Goal: Answer question/provide support: Share knowledge or assist other users

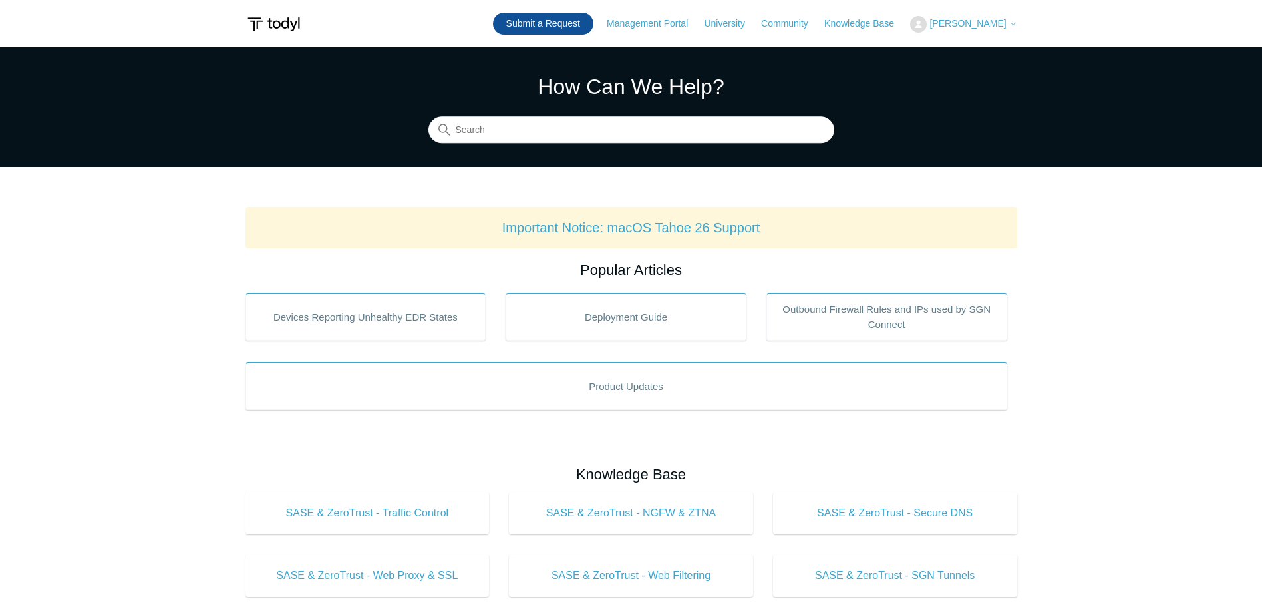
click at [557, 25] on link "Submit a Request" at bounding box center [543, 24] width 100 height 22
click at [266, 19] on img at bounding box center [274, 24] width 57 height 25
click at [569, 39] on header "Submit a Request Management Portal University Community Knowledge Base [PERSON_…" at bounding box center [632, 23] width 772 height 47
click at [1011, 31] on button "[PERSON_NAME]" at bounding box center [963, 24] width 106 height 17
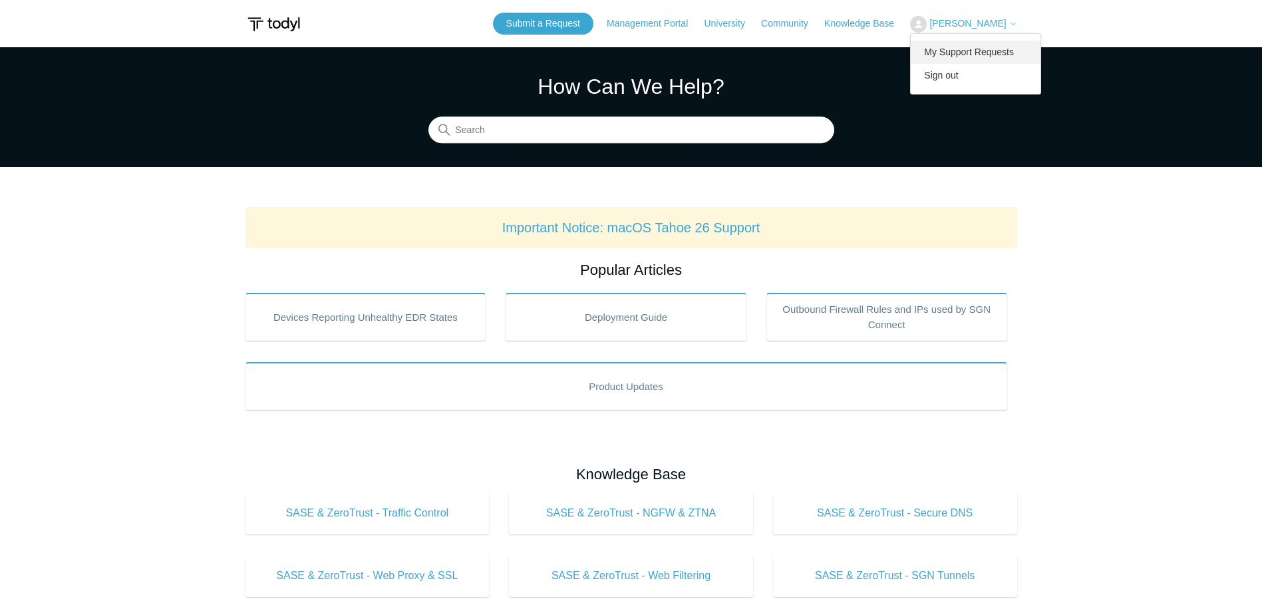
click at [972, 57] on link "My Support Requests" at bounding box center [976, 52] width 130 height 23
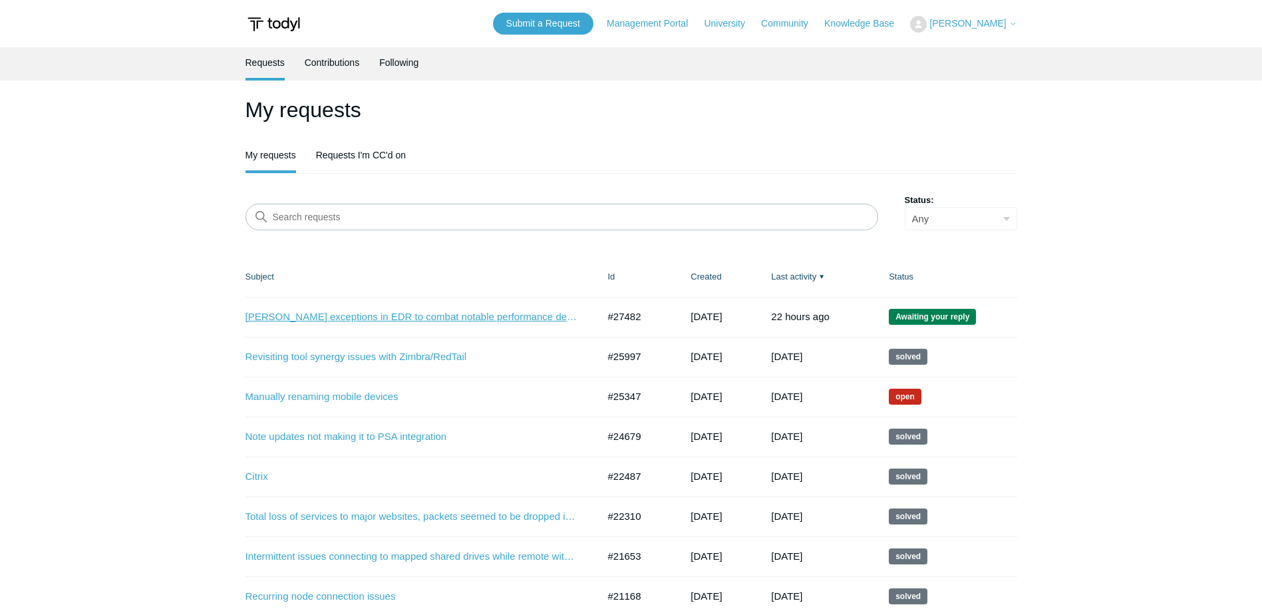
click at [501, 317] on link "Drake exceptions in EDR to combat notable performance degradation" at bounding box center [412, 316] width 333 height 15
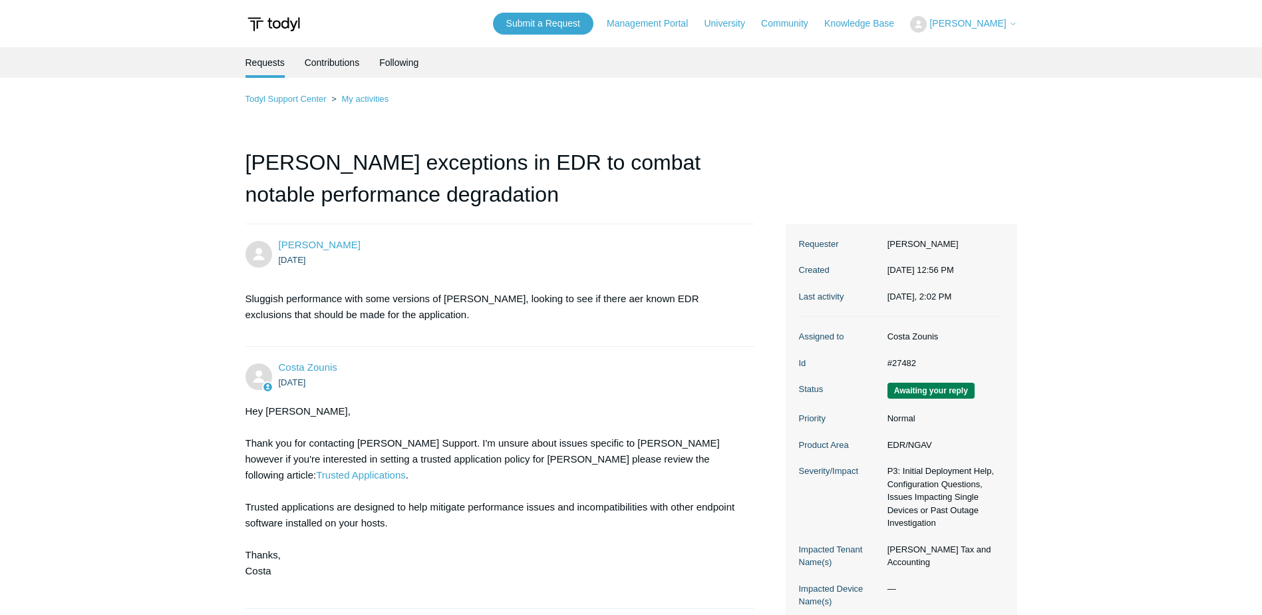
drag, startPoint x: 758, startPoint y: 21, endPoint x: 873, endPoint y: 90, distance: 134.3
click at [1125, 157] on main "Requests Contributions Following Todyl Support Center My activities [PERSON_NAM…" at bounding box center [631, 372] width 1262 height 651
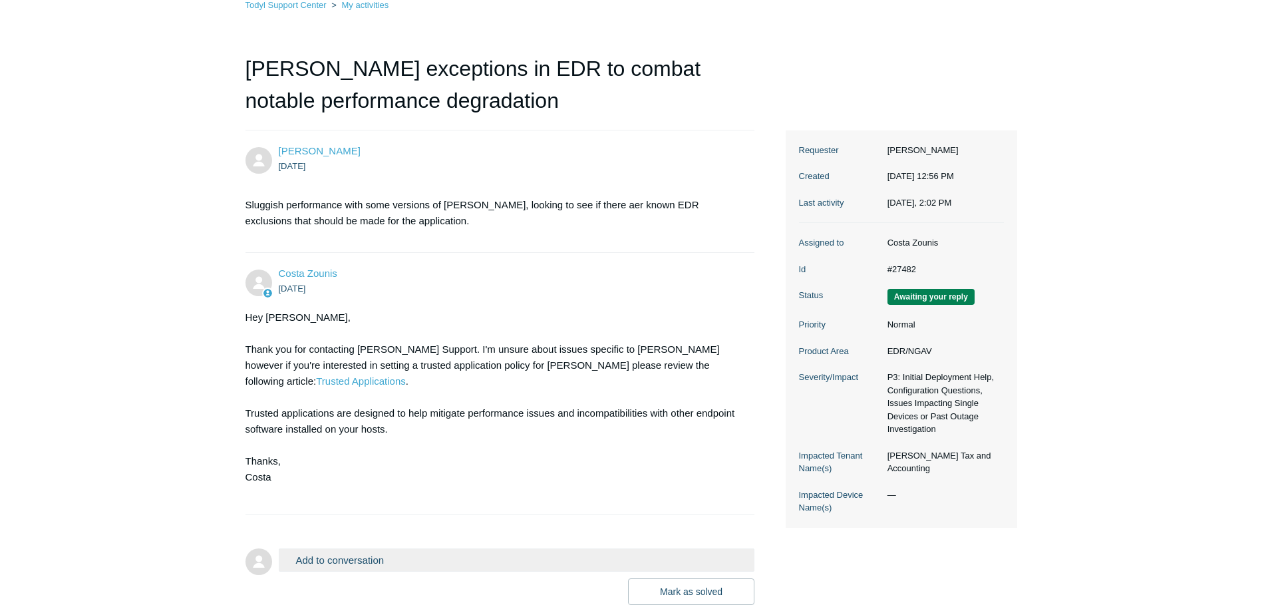
scroll to position [160, 0]
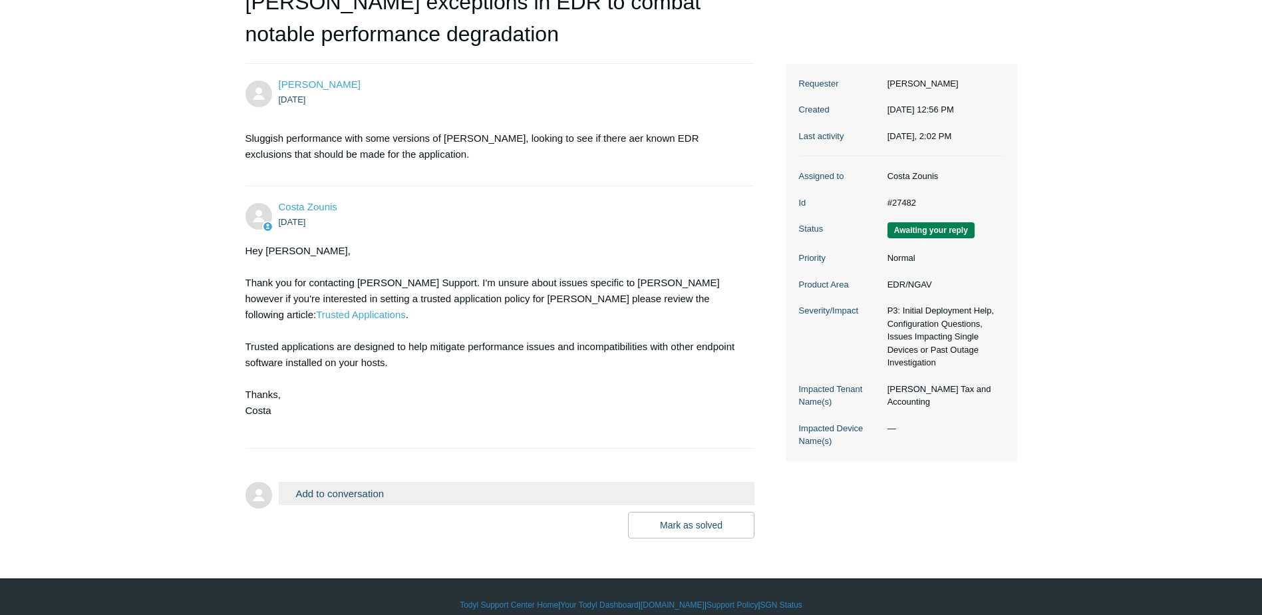
click at [1021, 460] on main "Requests Contributions Following Todyl Support Center My activities [PERSON_NAM…" at bounding box center [631, 212] width 1262 height 651
click at [1024, 429] on main "Requests Contributions Following Todyl Support Center My activities Drake excep…" at bounding box center [631, 212] width 1262 height 651
click at [943, 401] on dd "Goodwin Tax and Accounting" at bounding box center [942, 396] width 123 height 26
drag, startPoint x: 943, startPoint y: 401, endPoint x: 928, endPoint y: 432, distance: 33.9
click at [928, 432] on dl "Assigned to Costa Zounis Id #27482 Status Awaiting your reply Priority Normal P…" at bounding box center [901, 308] width 205 height 305
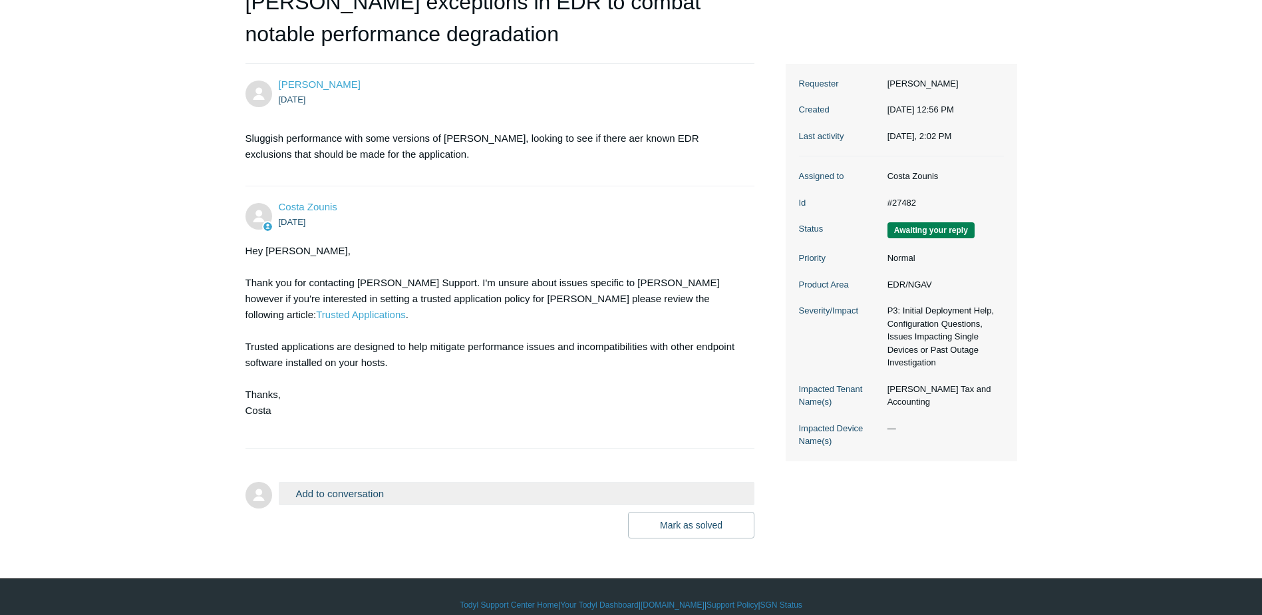
click at [1040, 419] on main "Requests Contributions Following Todyl Support Center My activities Drake excep…" at bounding box center [631, 212] width 1262 height 651
click at [362, 482] on button "Add to conversation" at bounding box center [517, 493] width 476 height 23
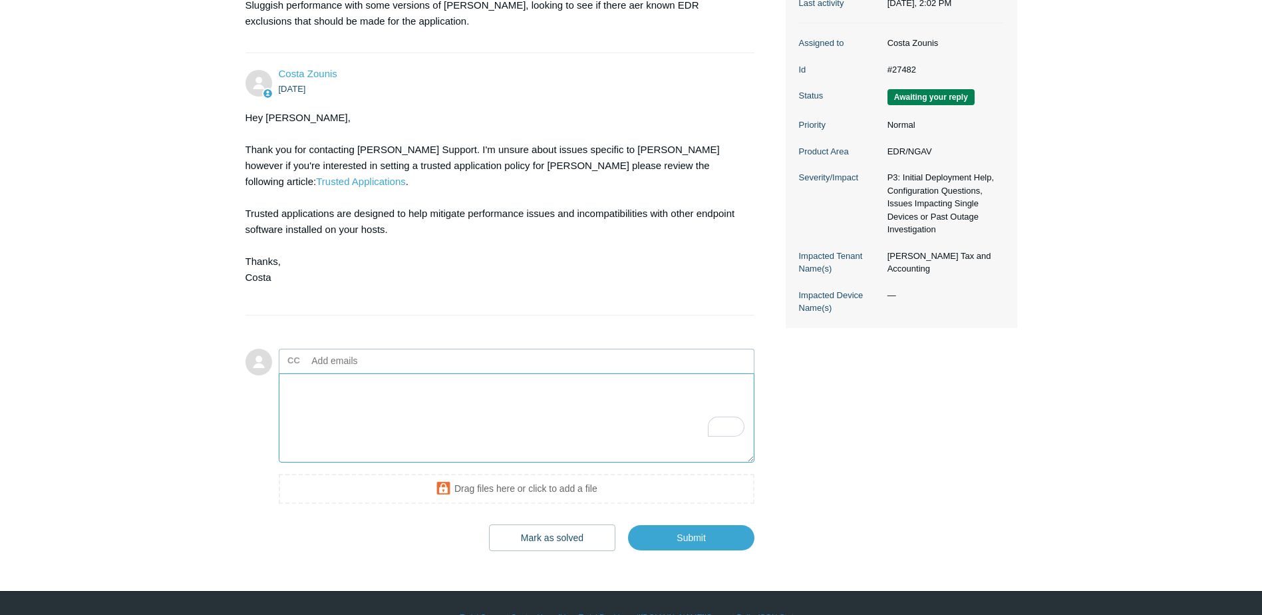
scroll to position [306, 0]
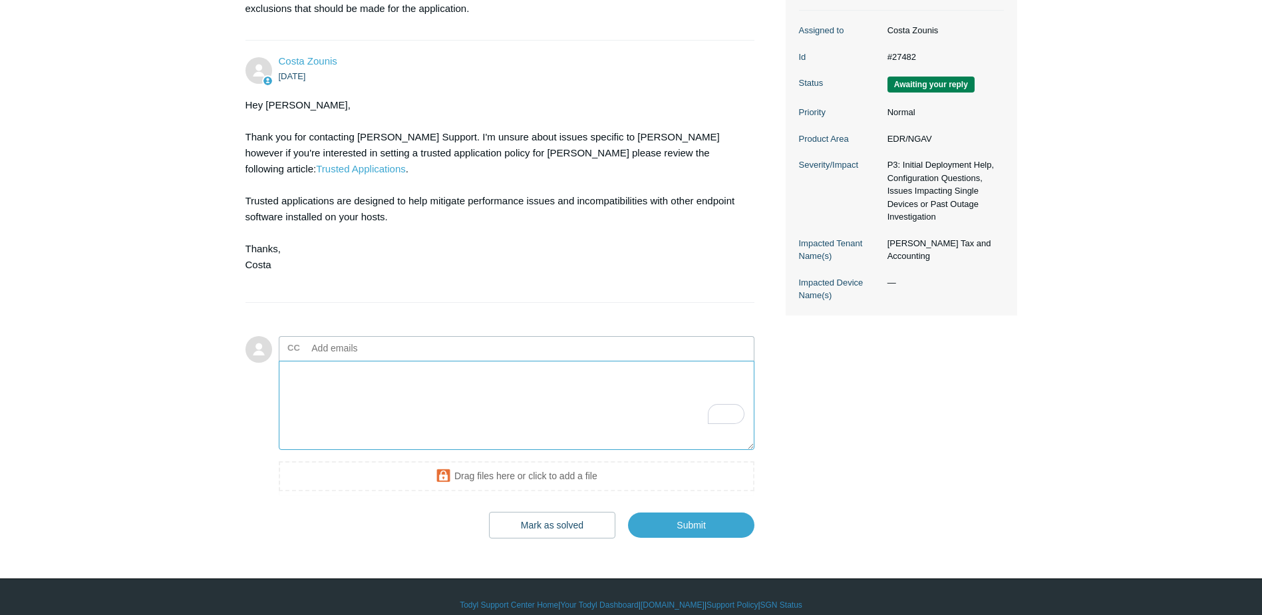
click at [508, 397] on textarea "To enrich screen reader interactions, please activate Accessibility in Grammarl…" at bounding box center [517, 406] width 476 height 90
click at [532, 373] on textarea "To enrich screen reader interactions, please activate Accessibility in Grammarl…" at bounding box center [517, 406] width 476 height 90
click at [554, 361] on textarea "To enrich screen reader interactions, please activate Accessibility in Grammarl…" at bounding box center [517, 406] width 476 height 90
click at [422, 373] on textarea "To enrich screen reader interactions, please activate Accessibility in Grammarl…" at bounding box center [517, 406] width 476 height 90
click at [504, 365] on textarea "To enrich screen reader interactions, please activate Accessibility in Grammarl…" at bounding box center [517, 406] width 476 height 90
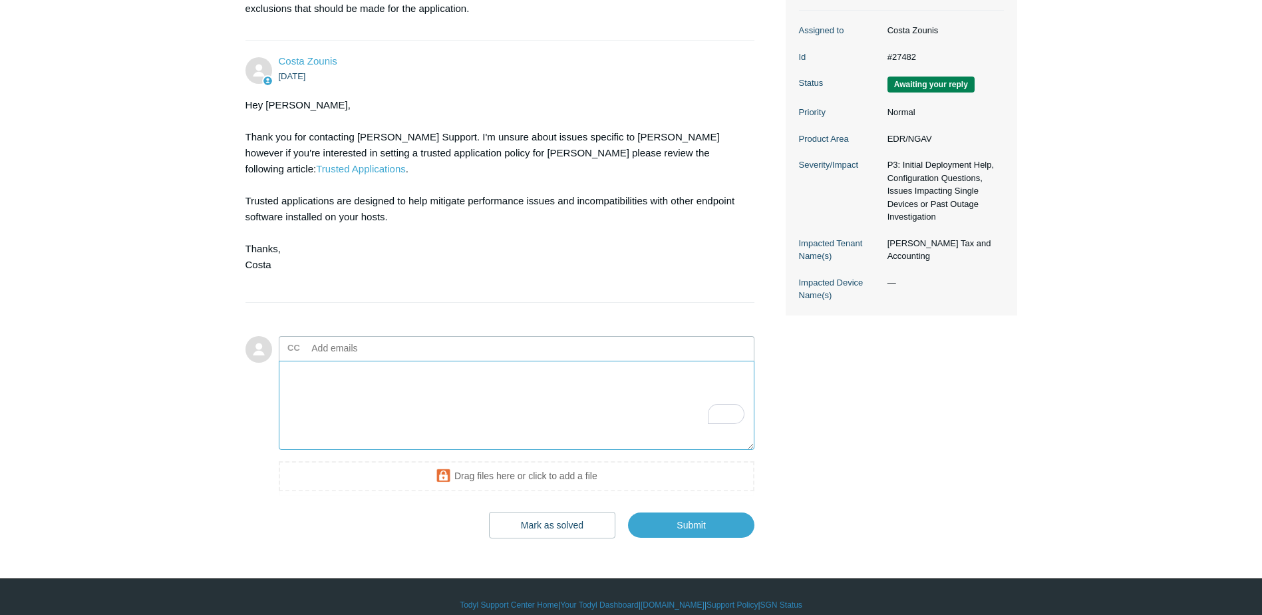
type textarea "S"
type textarea "T"
click at [535, 405] on textarea "Sorry for my late reply" at bounding box center [517, 406] width 476 height 90
click at [549, 369] on textarea "Sorry for my late reply" at bounding box center [517, 406] width 476 height 90
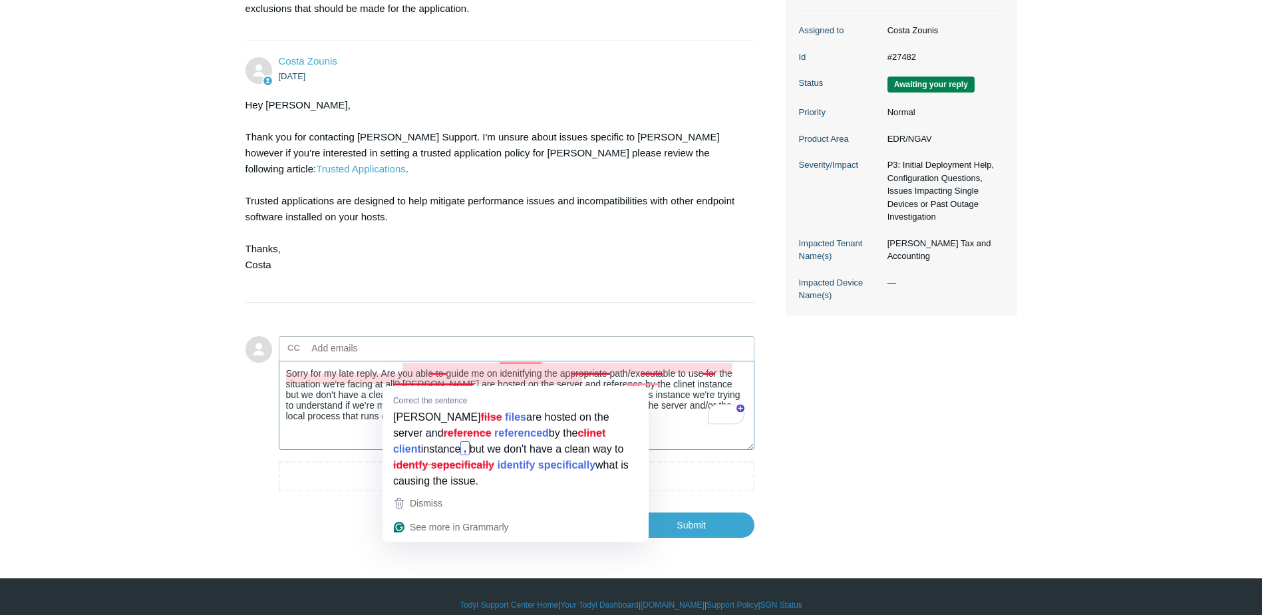
click at [444, 381] on textarea "Sorry for my late reply. Are you able to guide me on idenitfying the appropriat…" at bounding box center [517, 406] width 476 height 90
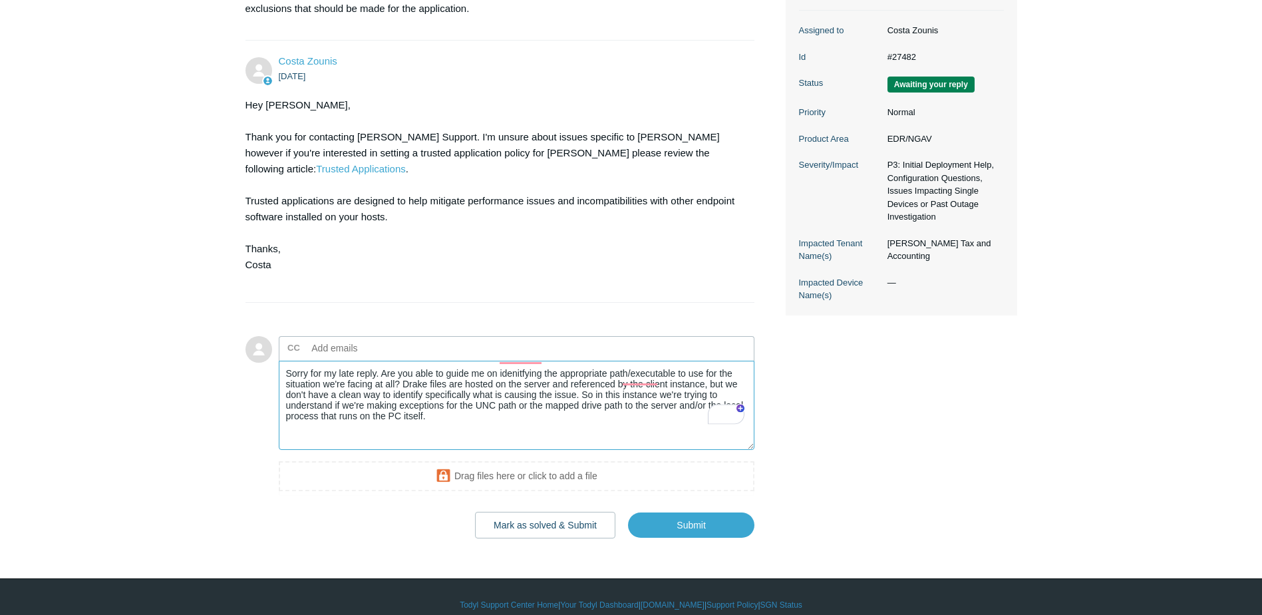
click at [521, 409] on textarea "Sorry for my late reply. Are you able to guide me on idenitfying the appropriat…" at bounding box center [517, 406] width 476 height 90
click at [522, 361] on textarea "Sorry for my late reply. Are you able to guide me on idenitfying the appropriat…" at bounding box center [517, 406] width 476 height 90
click at [644, 378] on textarea "Sorry for my late reply. Are you able to guide me on identifying the appropriat…" at bounding box center [517, 406] width 476 height 90
drag, startPoint x: 633, startPoint y: 402, endPoint x: 627, endPoint y: 407, distance: 8.0
click at [633, 402] on textarea "Sorry for my late reply. Are you able to guide me on identifying the appropriat…" at bounding box center [517, 406] width 476 height 90
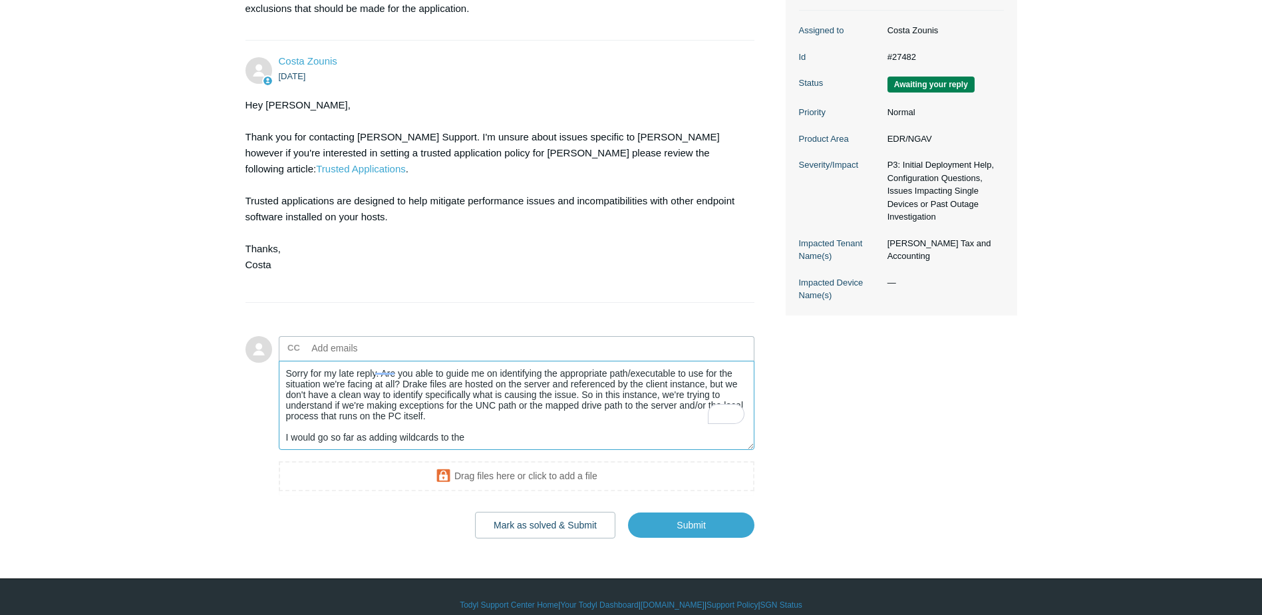
click at [571, 417] on textarea "Sorry for my late reply. Are you able to guide me on identifying the appropriat…" at bounding box center [517, 406] width 476 height 90
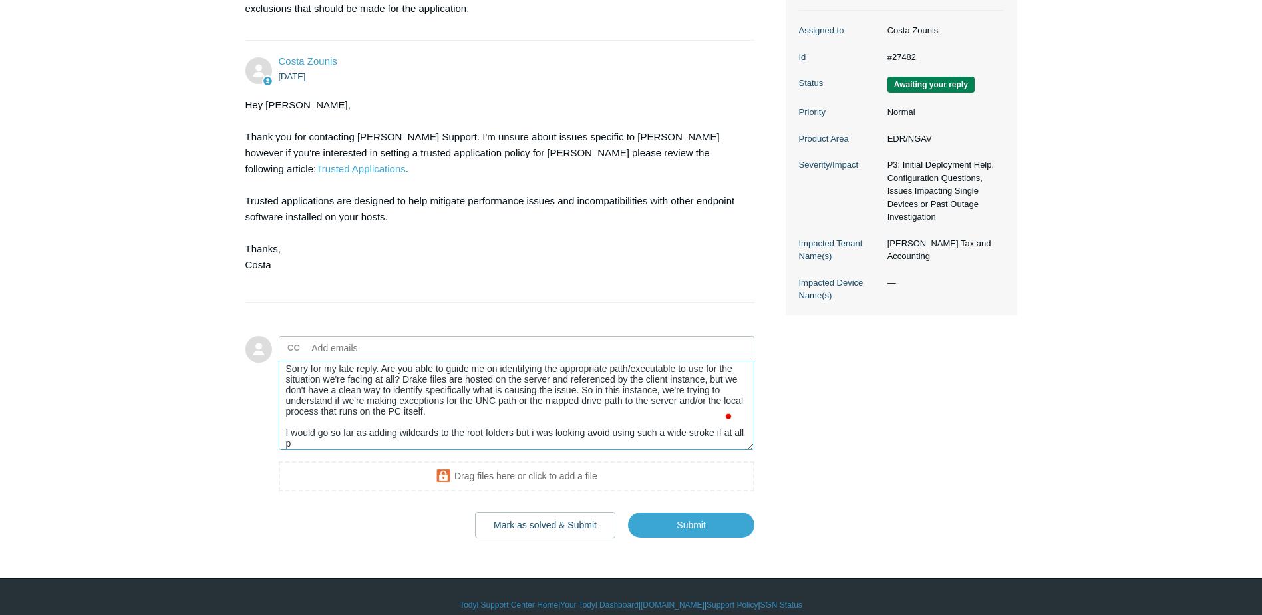
scroll to position [5, 0]
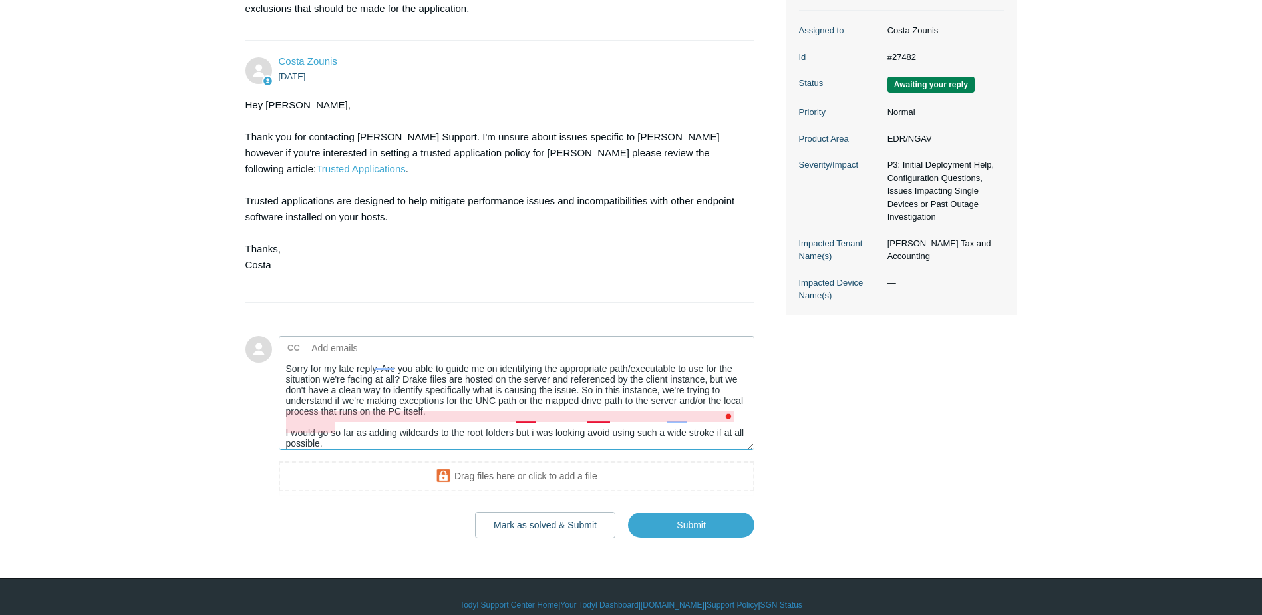
click at [607, 416] on textarea "Sorry for my late reply. Are you able to guide me on identifying the appropriat…" at bounding box center [517, 406] width 476 height 90
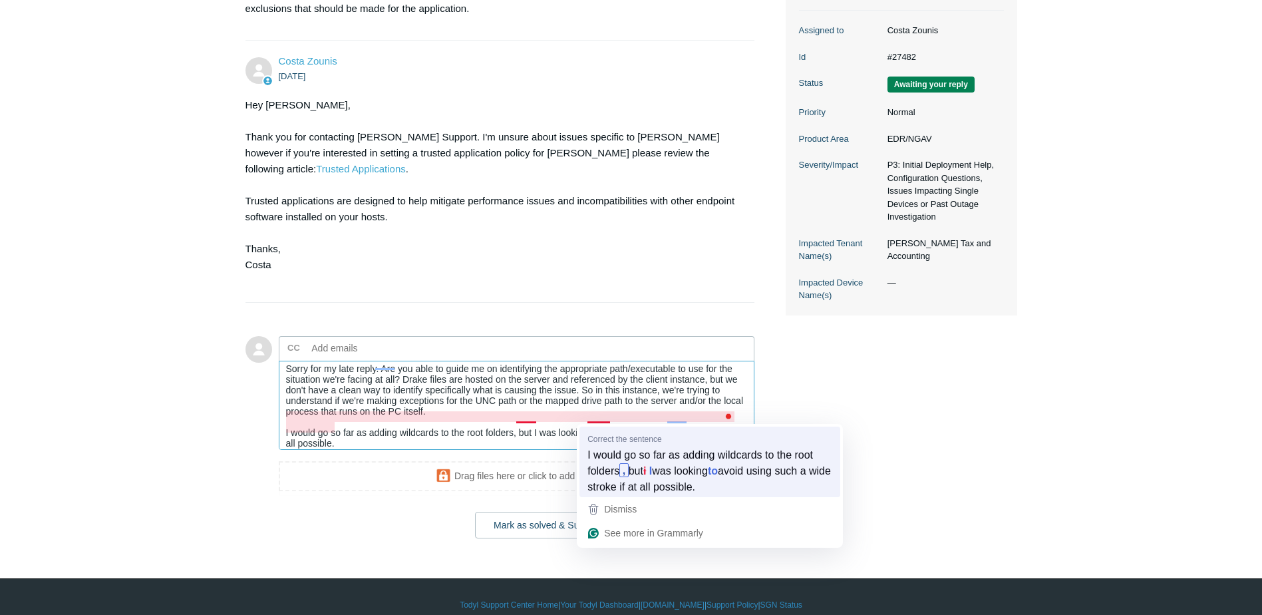
scroll to position [0, 0]
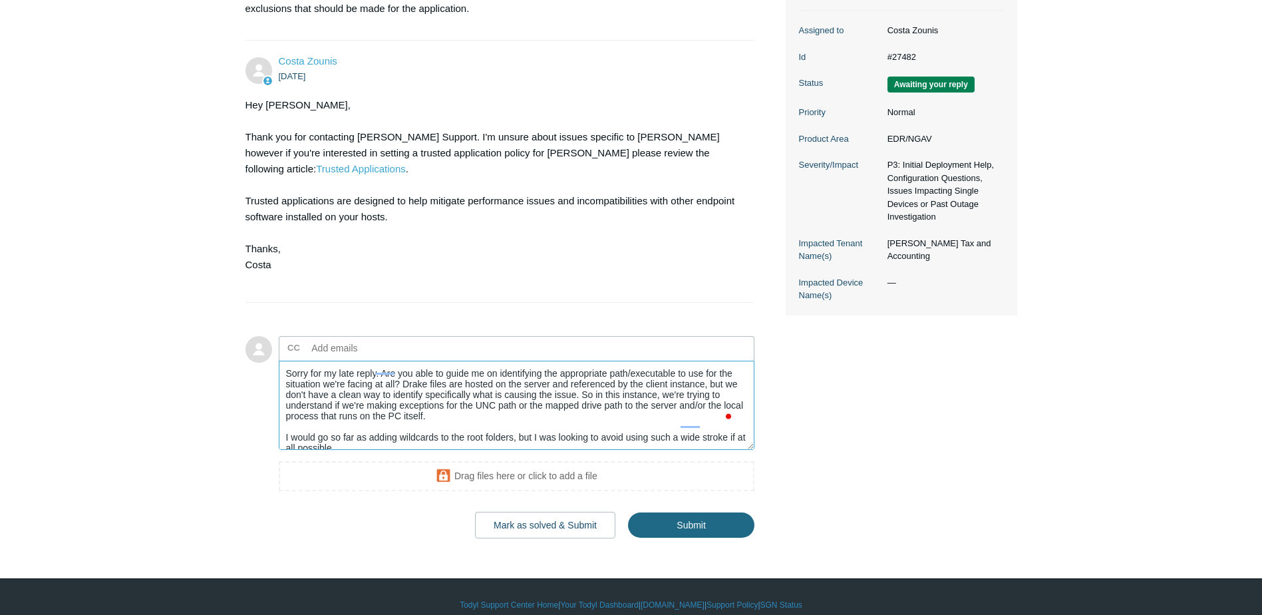
type textarea "Sorry for my late reply. Are you able to guide me on identifying the appropriat…"
click at [680, 512] on input "Submit" at bounding box center [691, 525] width 126 height 27
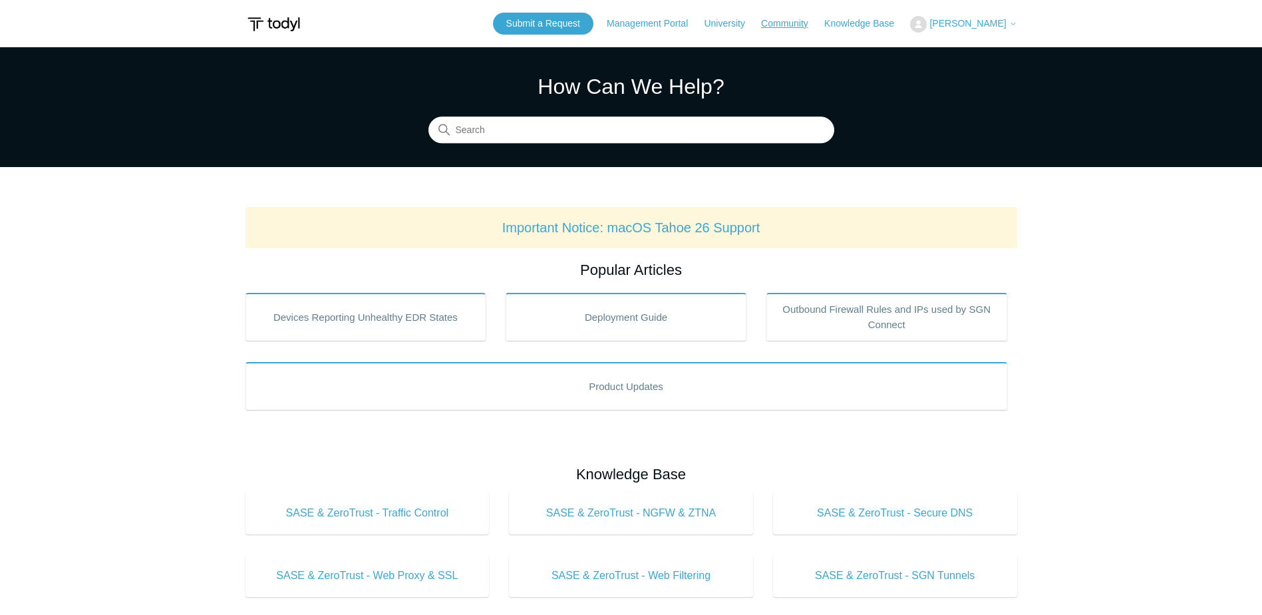
click at [790, 23] on link "Community" at bounding box center [791, 24] width 61 height 14
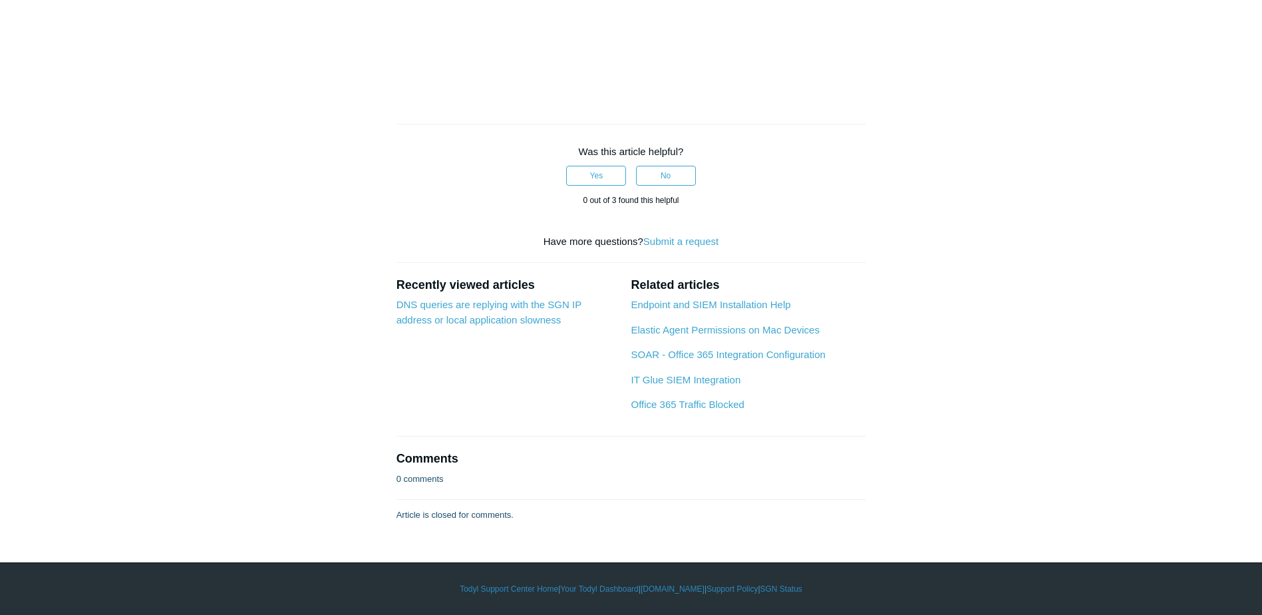
scroll to position [1953, 0]
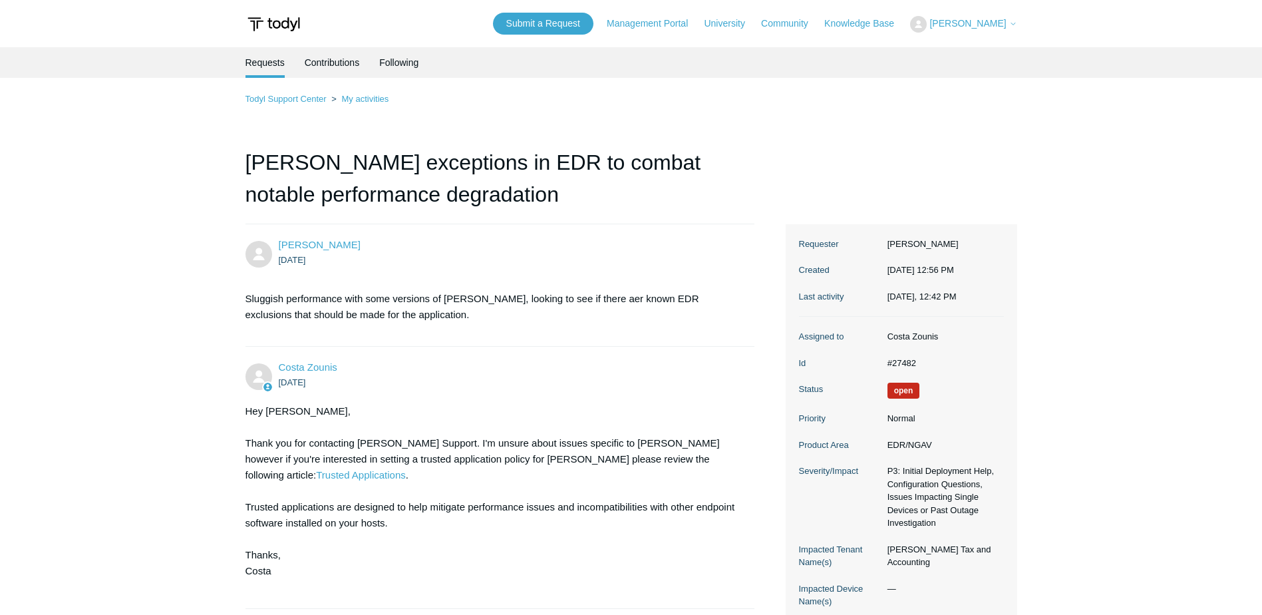
click at [961, 33] on div "Submit a Request Management Portal University Community Knowledge Base [PERSON_…" at bounding box center [755, 24] width 524 height 22
click at [1015, 25] on icon at bounding box center [1013, 24] width 8 height 8
click at [1009, 53] on link "My Support Requests" at bounding box center [976, 52] width 130 height 23
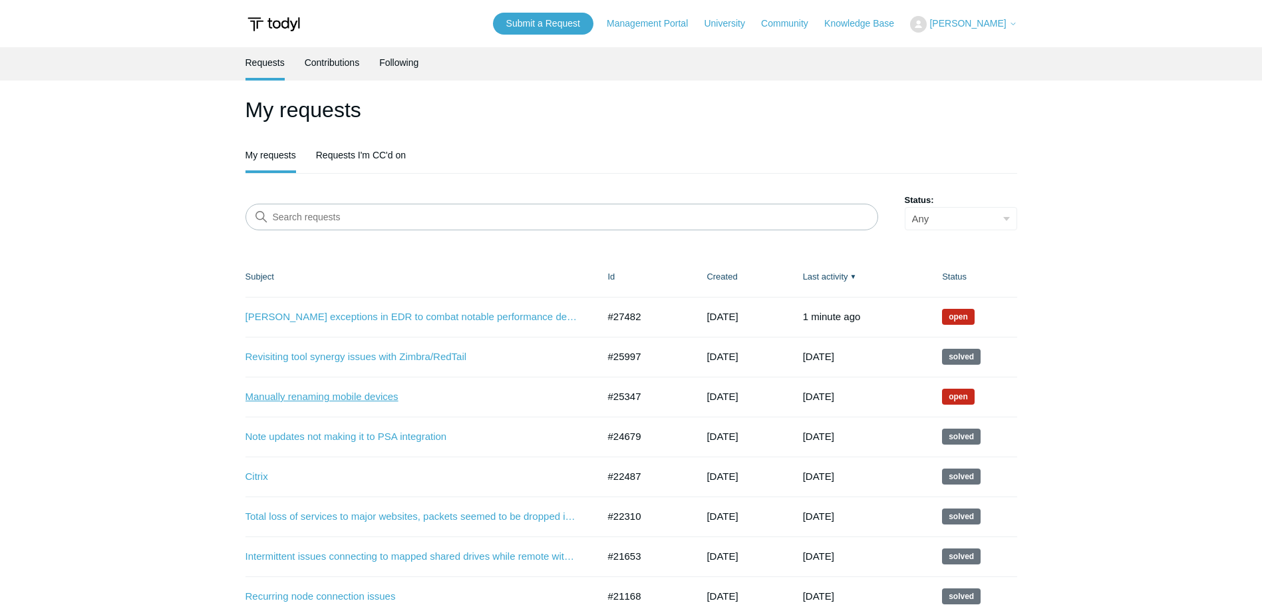
drag, startPoint x: 357, startPoint y: 397, endPoint x: 369, endPoint y: 399, distance: 11.6
click at [357, 397] on link "Manually renaming mobile devices" at bounding box center [412, 396] width 333 height 15
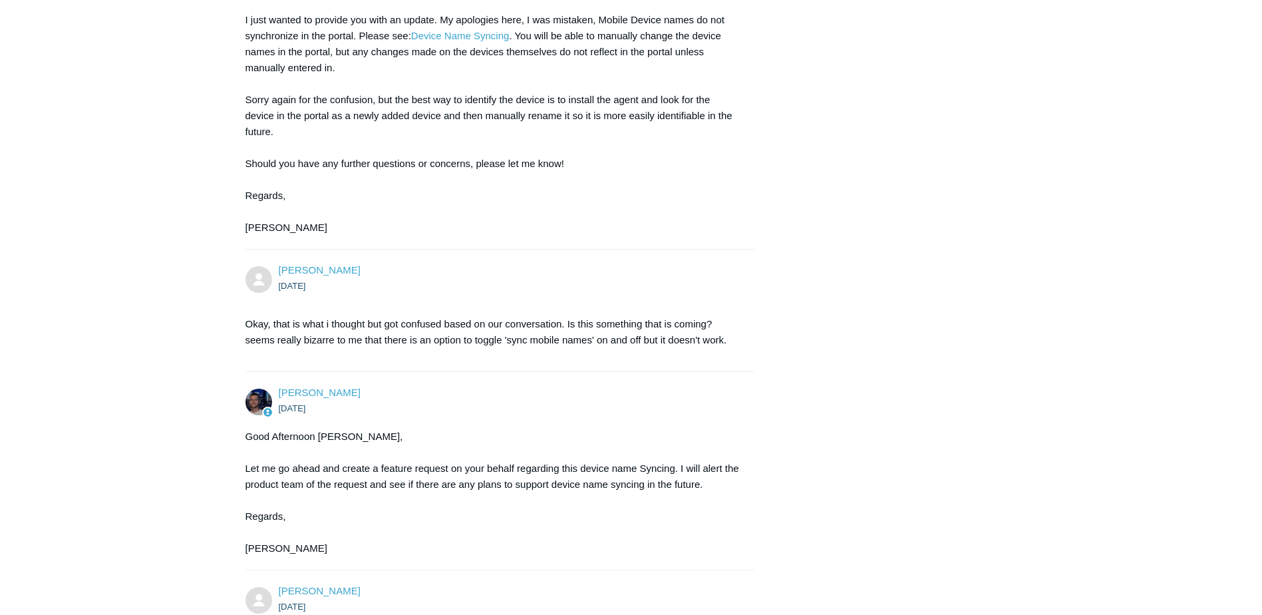
scroll to position [2359, 0]
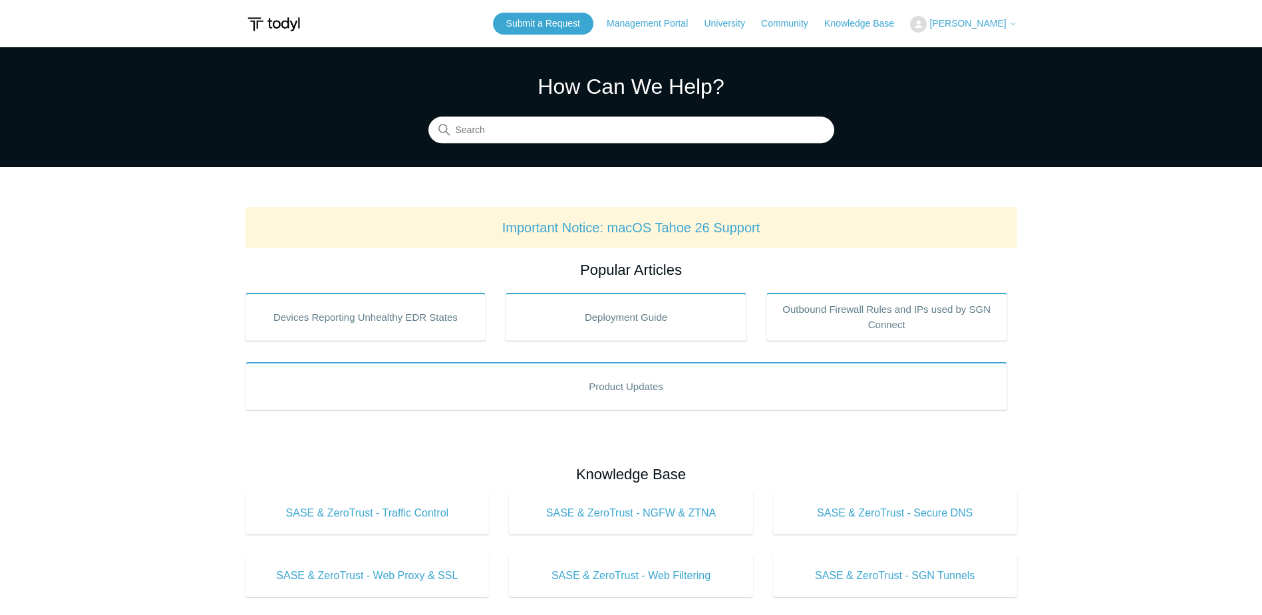
click at [973, 21] on span "[PERSON_NAME]" at bounding box center [968, 23] width 77 height 11
drag, startPoint x: 969, startPoint y: 49, endPoint x: 982, endPoint y: 84, distance: 37.5
click at [969, 49] on link "My Support Requests" at bounding box center [976, 52] width 130 height 23
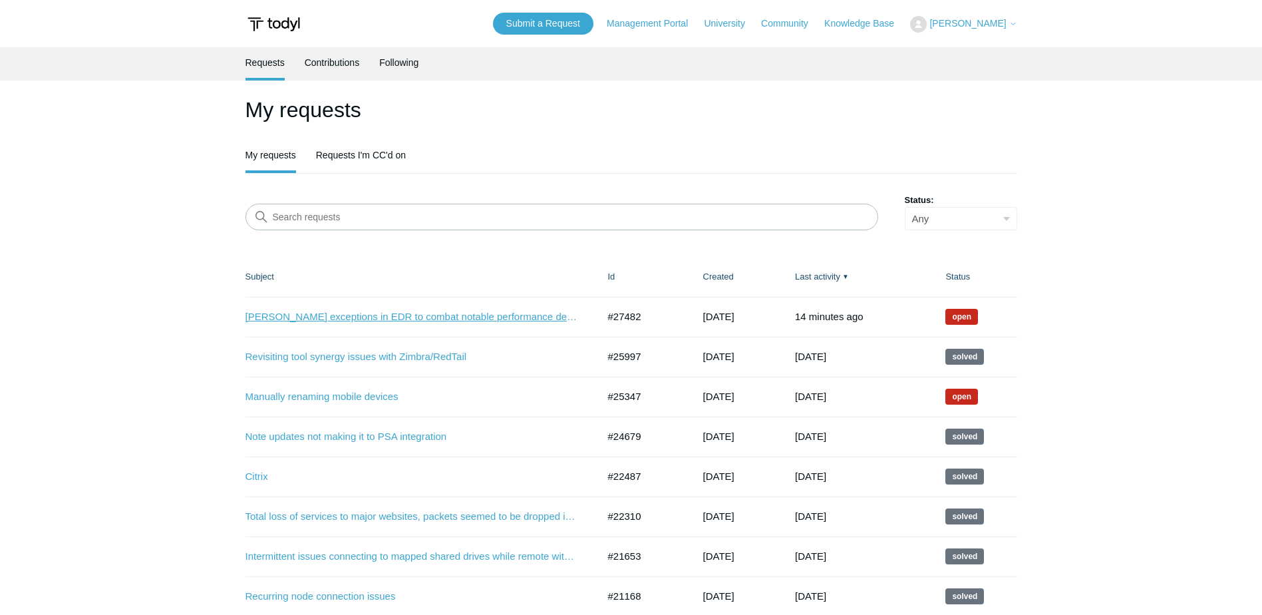
click at [539, 321] on link "[PERSON_NAME] exceptions in EDR to combat notable performance degradation" at bounding box center [412, 316] width 333 height 15
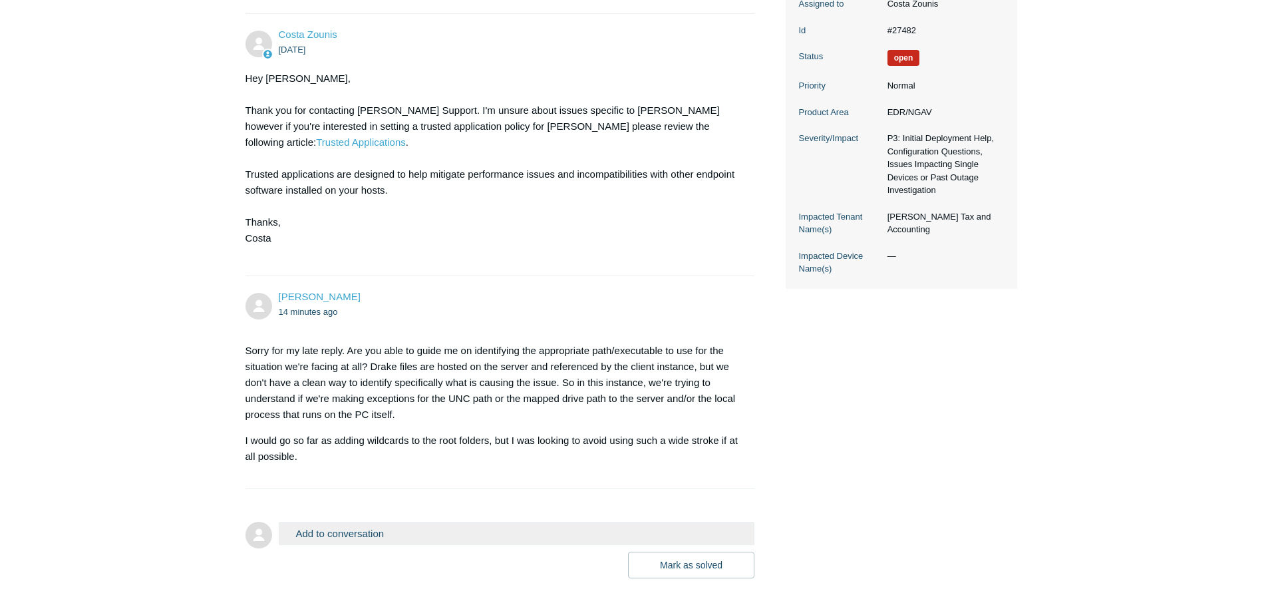
scroll to position [373, 0]
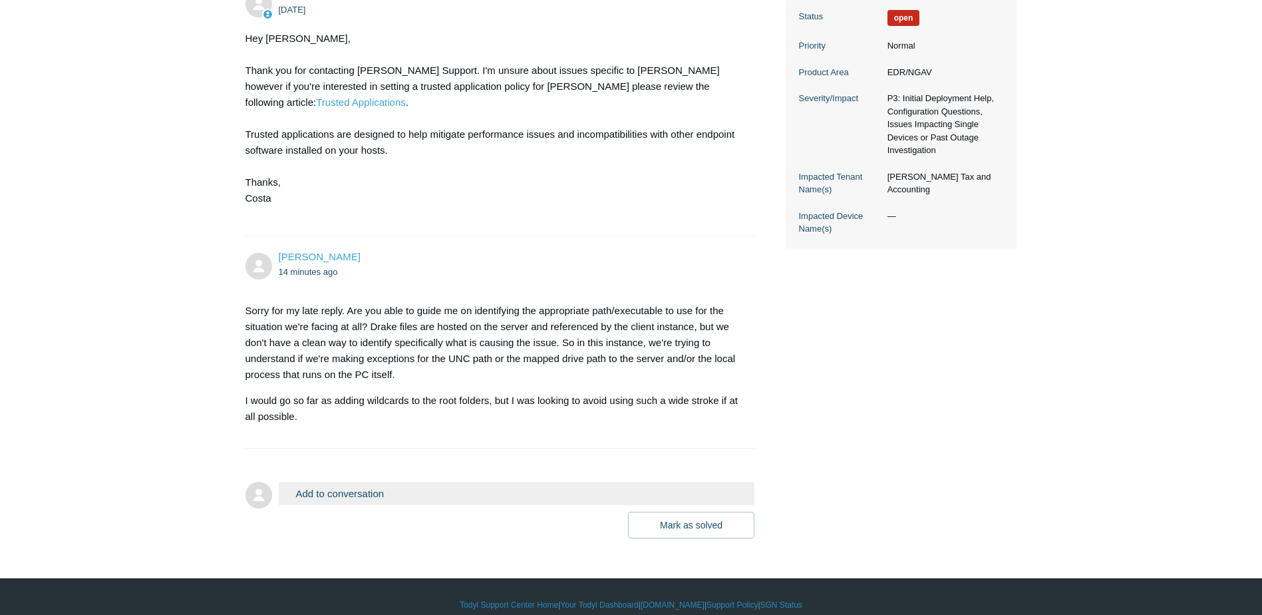
click at [418, 482] on button "Add to conversation" at bounding box center [517, 493] width 476 height 23
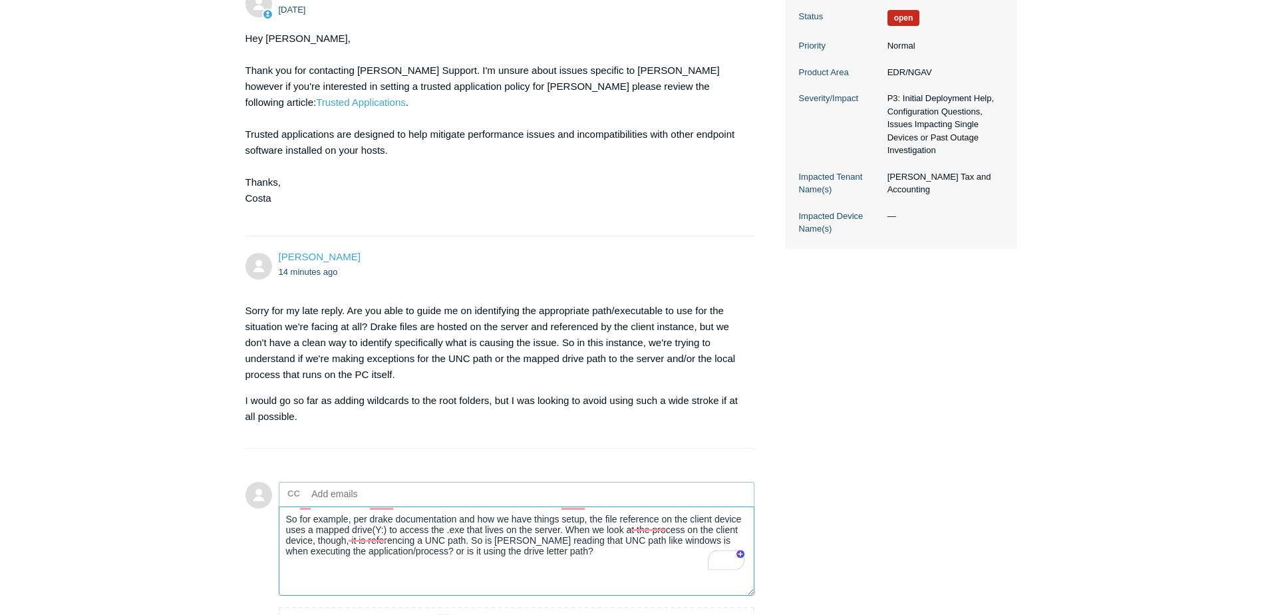
scroll to position [506, 0]
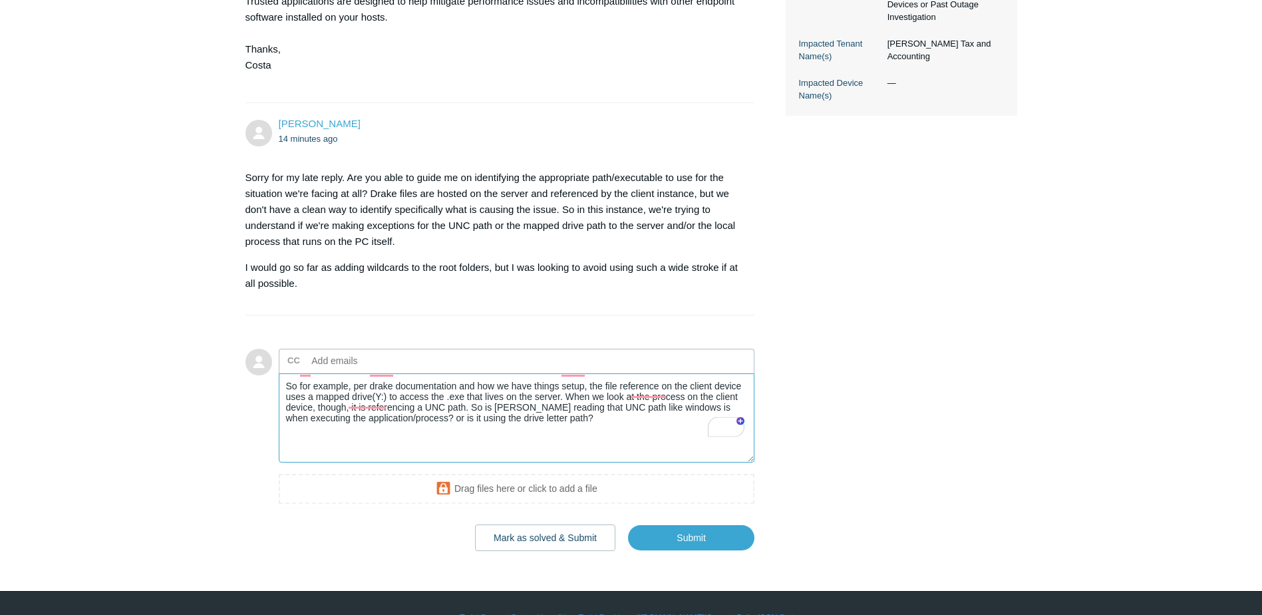
type textarea "So for example, per drake documentation and how we have things setup, the file …"
click at [755, 538] on body "Skip to main content Submit a Request Management Portal University Community Kn…" at bounding box center [631, 68] width 1262 height 1149
click at [729, 525] on input "Submit" at bounding box center [691, 538] width 126 height 27
